Goal: Navigation & Orientation: Find specific page/section

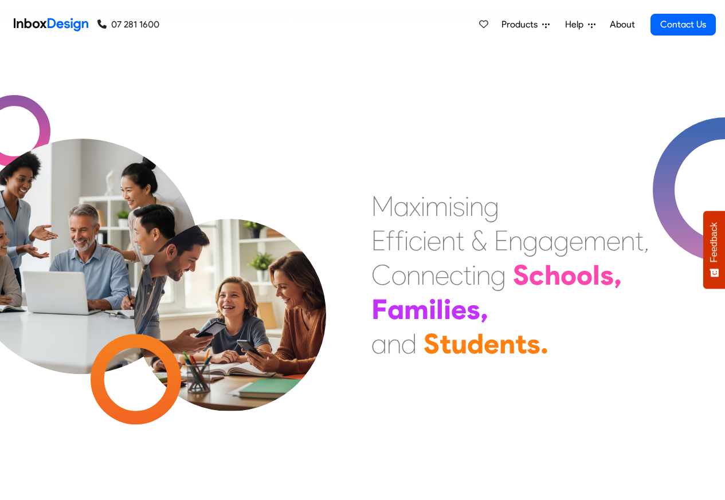
click at [529, 23] on span "Products" at bounding box center [521, 25] width 41 height 14
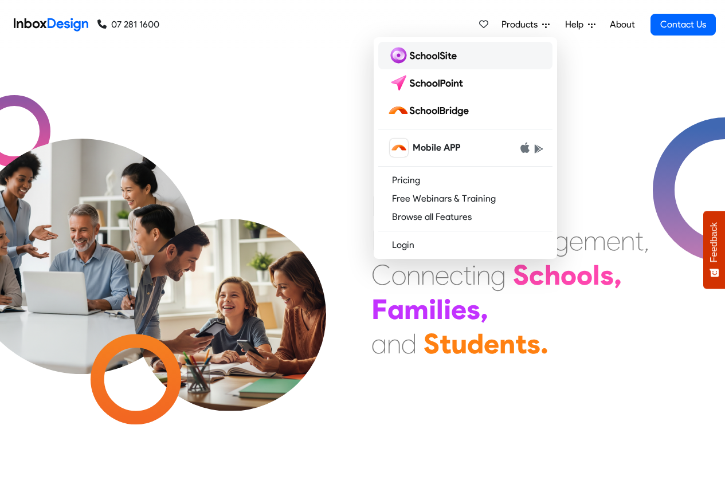
click at [414, 54] on img at bounding box center [424, 55] width 74 height 18
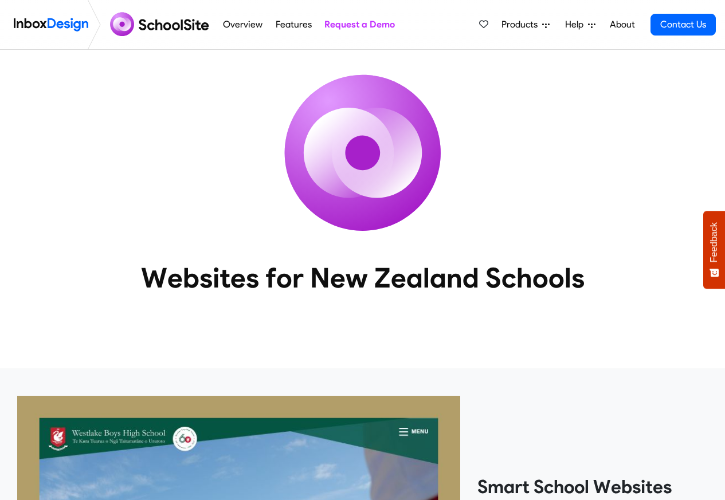
click at [523, 23] on span "Products" at bounding box center [521, 25] width 41 height 14
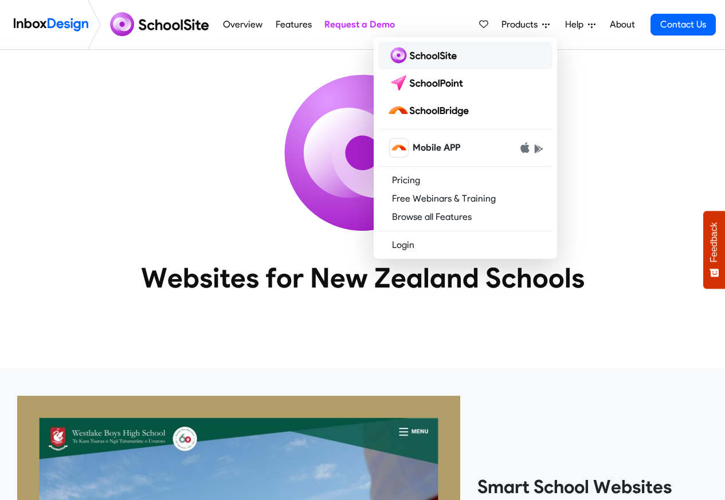
click at [411, 54] on img at bounding box center [424, 55] width 74 height 18
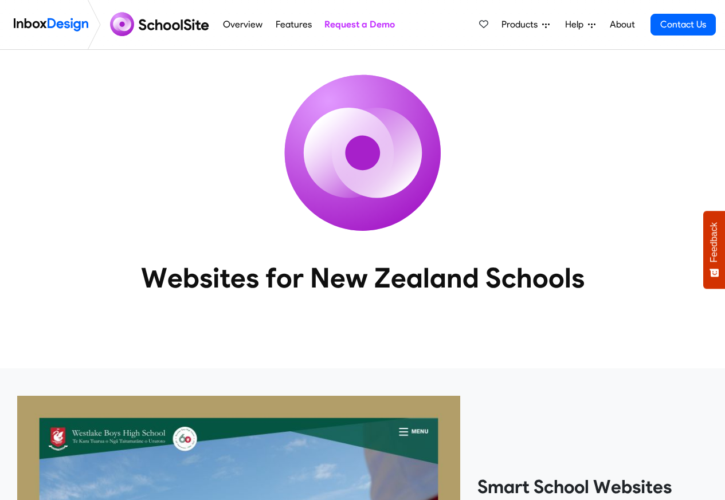
click at [542, 23] on icon at bounding box center [545, 24] width 7 height 7
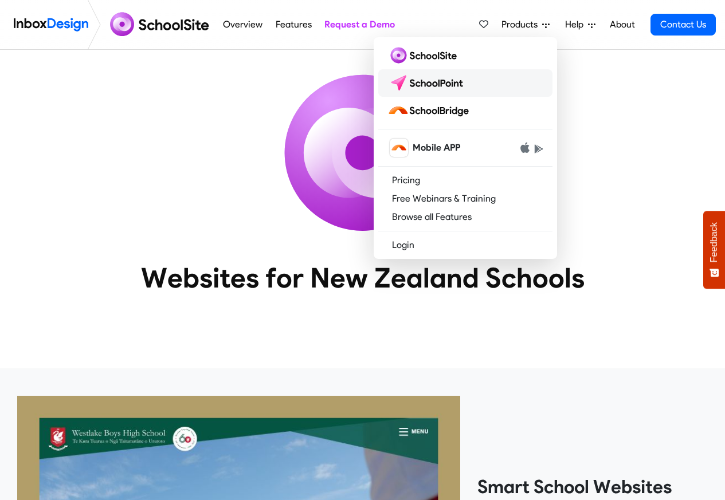
click at [421, 80] on img at bounding box center [427, 83] width 81 height 18
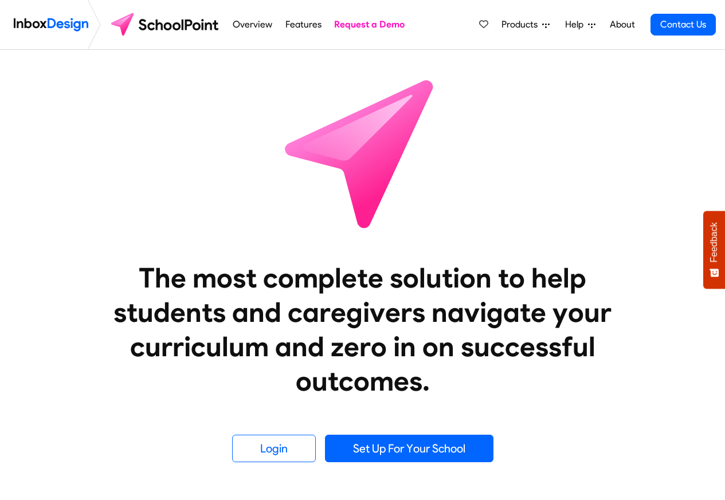
click at [532, 25] on span "Products" at bounding box center [521, 25] width 41 height 14
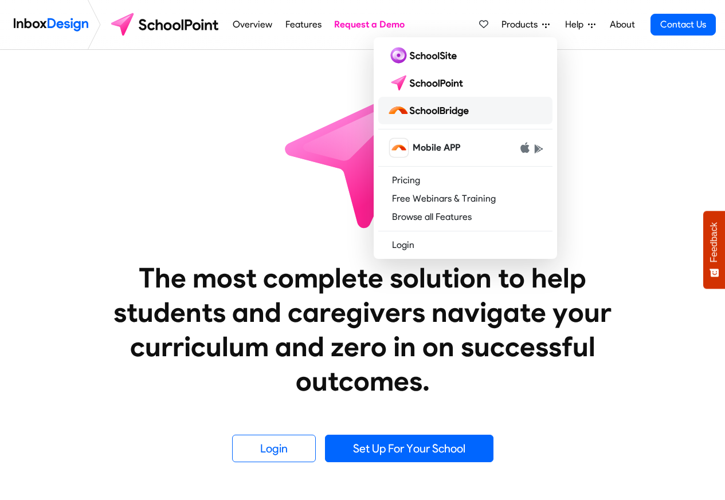
click at [446, 106] on img at bounding box center [430, 110] width 86 height 18
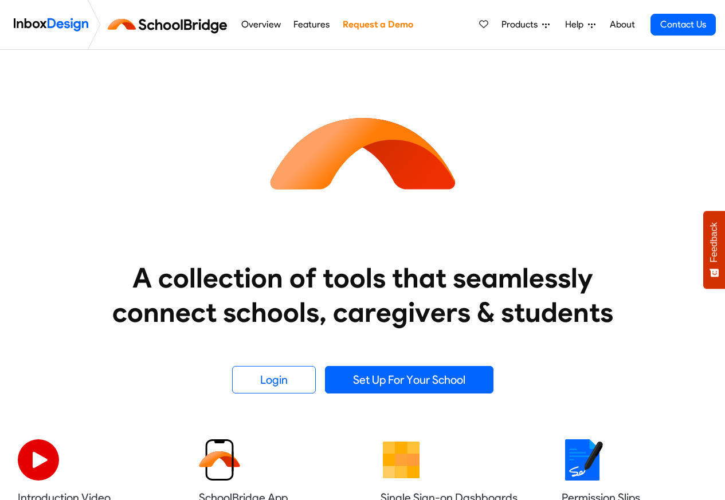
click at [536, 25] on span "Products" at bounding box center [521, 25] width 41 height 14
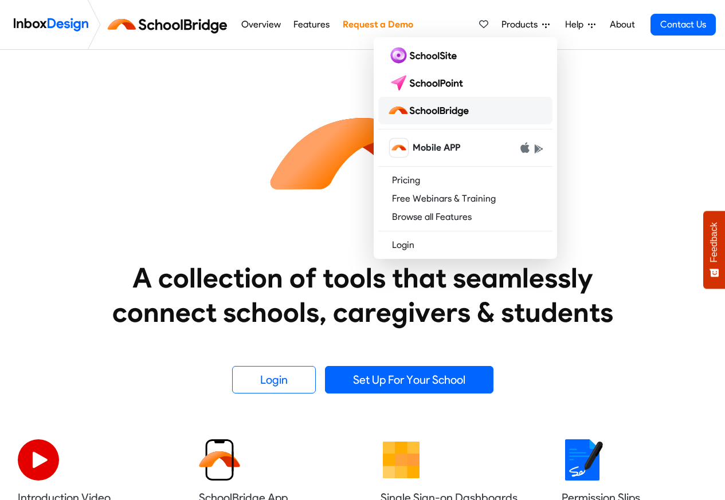
click at [436, 111] on img at bounding box center [430, 110] width 86 height 18
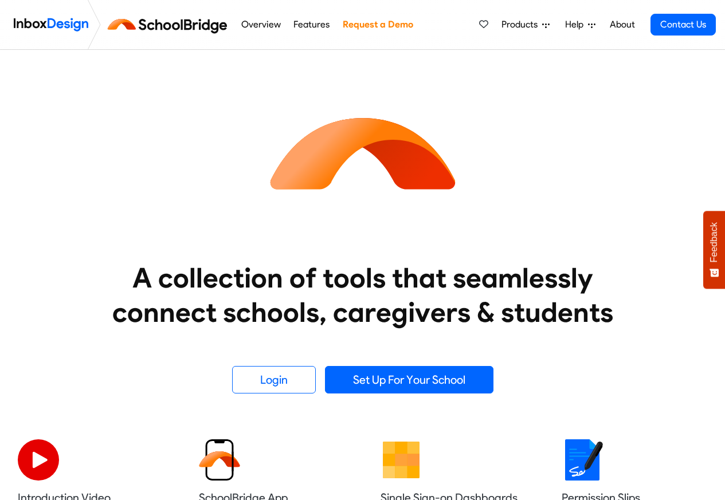
click at [545, 25] on icon at bounding box center [545, 24] width 7 height 7
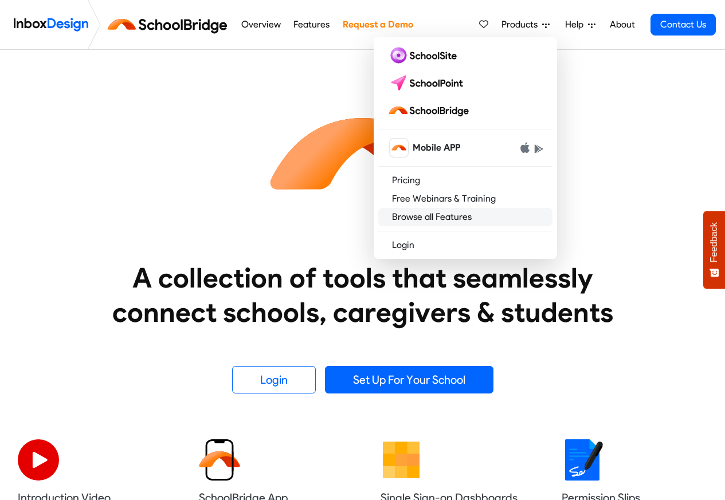
click at [401, 215] on link "Browse all Features" at bounding box center [465, 217] width 174 height 18
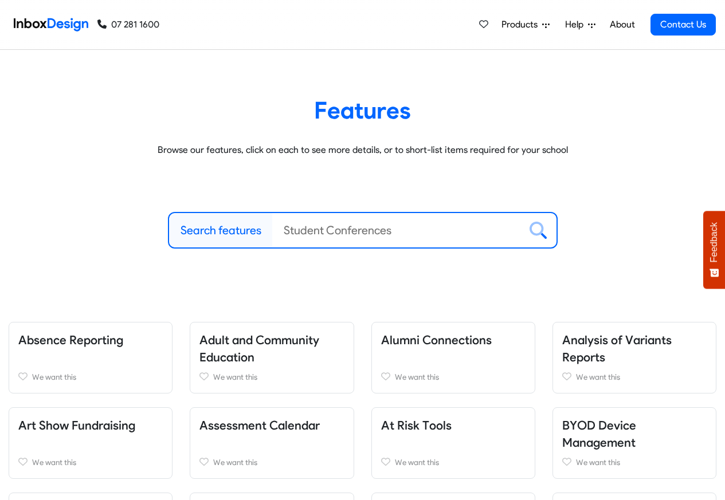
click at [536, 23] on span "Products" at bounding box center [521, 25] width 41 height 14
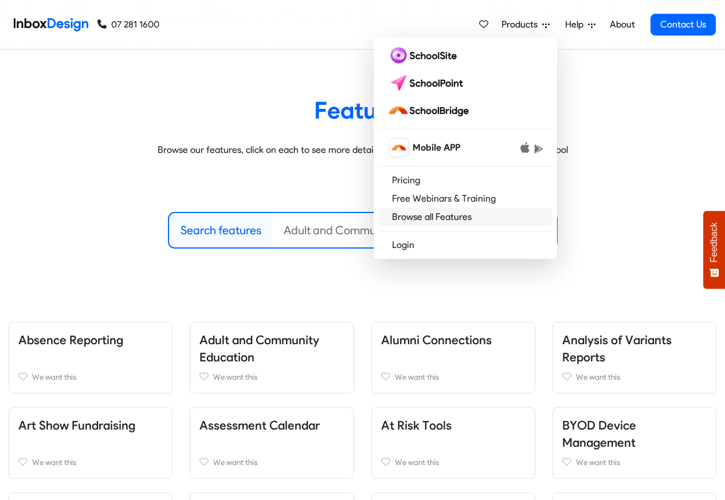
click at [431, 215] on link "Browse all Features" at bounding box center [465, 217] width 174 height 18
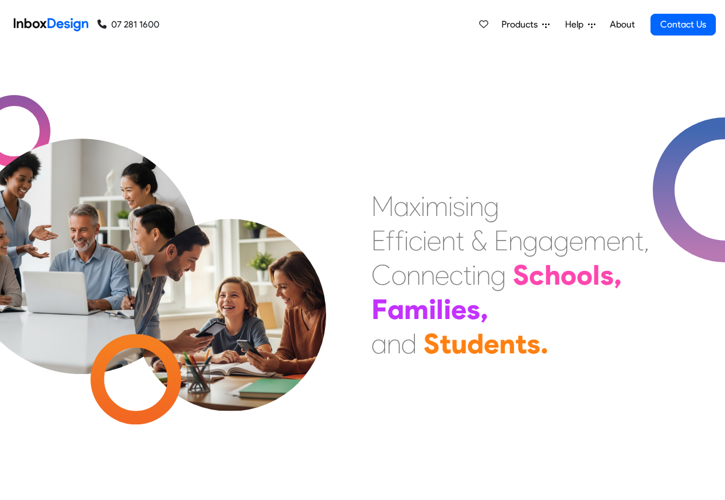
click at [56, 25] on img at bounding box center [51, 24] width 74 height 23
